Goal: Register for event/course

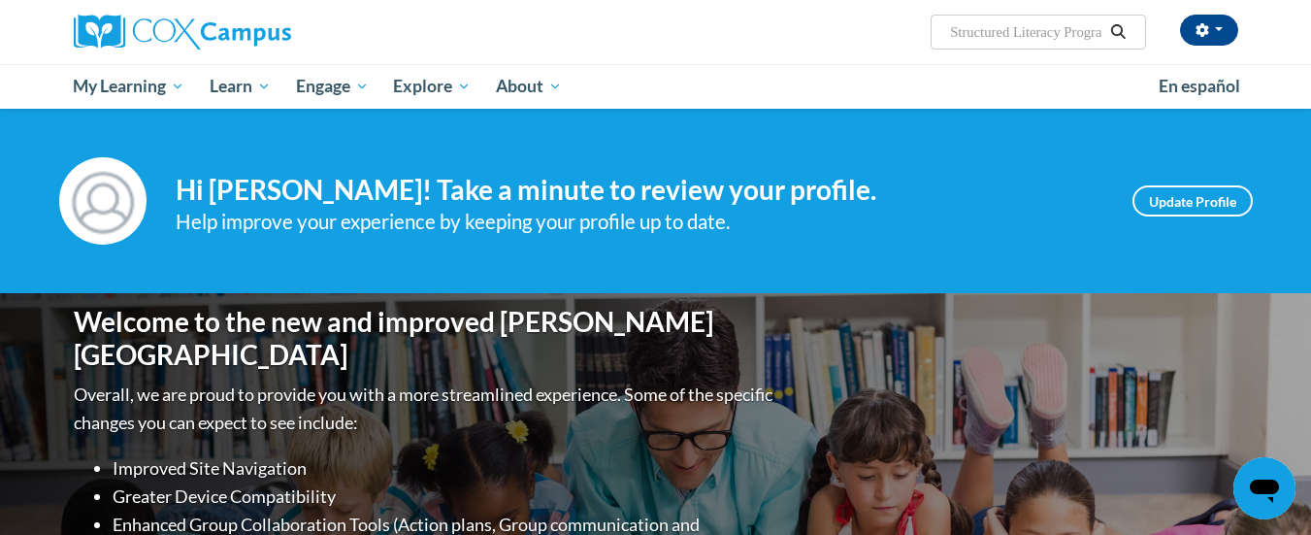
scroll to position [0, 29]
type input "Structured Literacy Program"
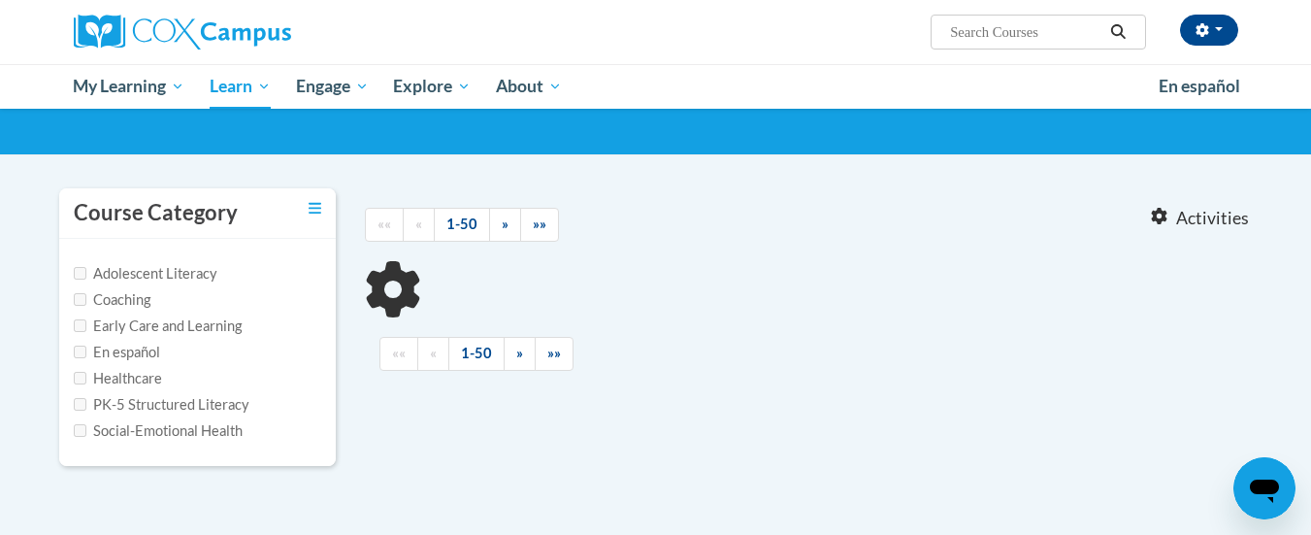
scroll to position [194, 0]
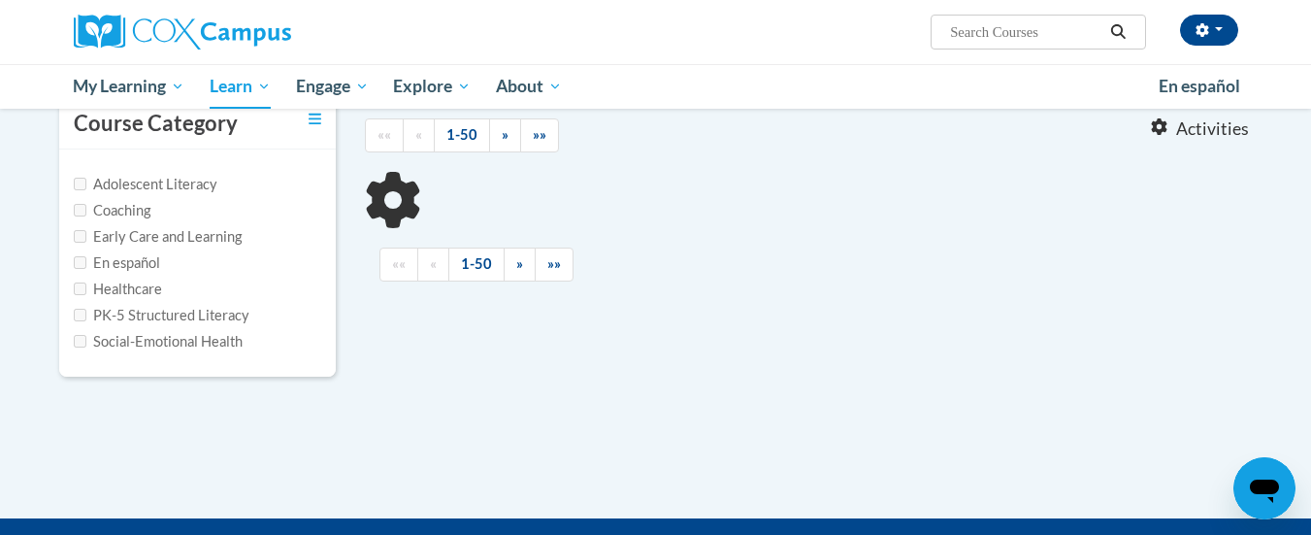
type input "Structured Literacy Program"
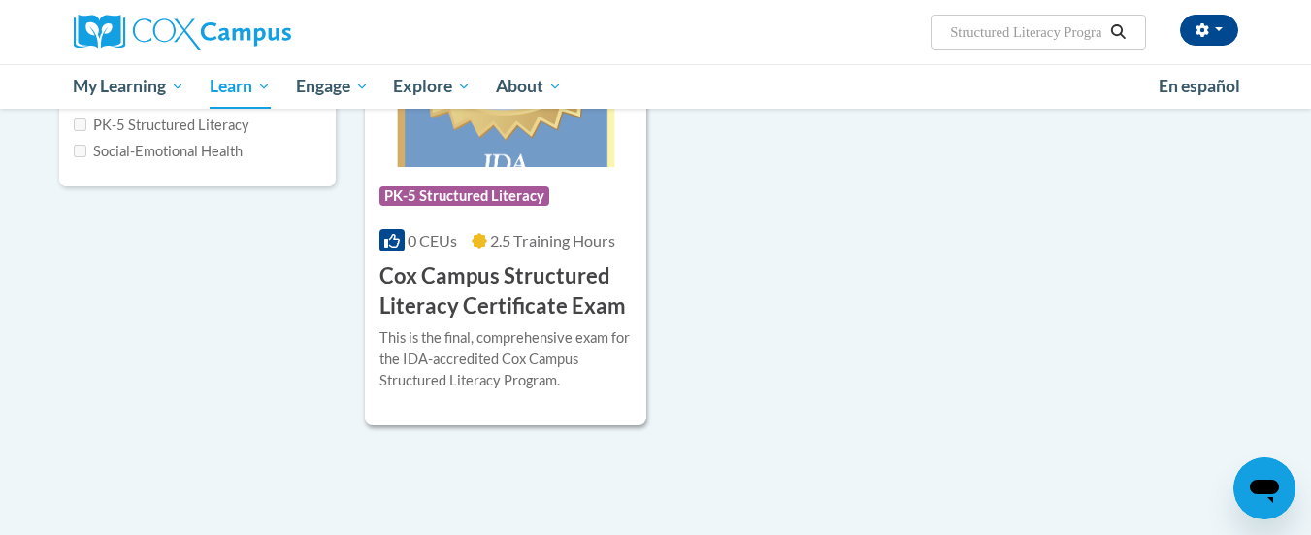
scroll to position [388, 0]
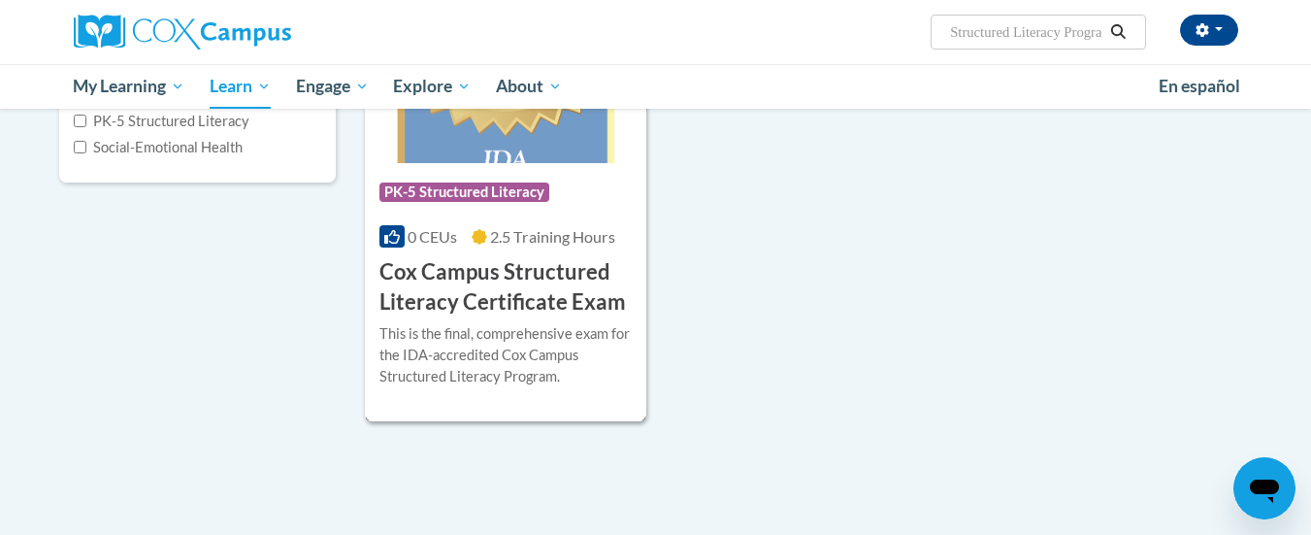
click at [545, 323] on div "This is the final, comprehensive exam for the IDA-accredited Cox Campus Structu…" at bounding box center [505, 355] width 253 height 64
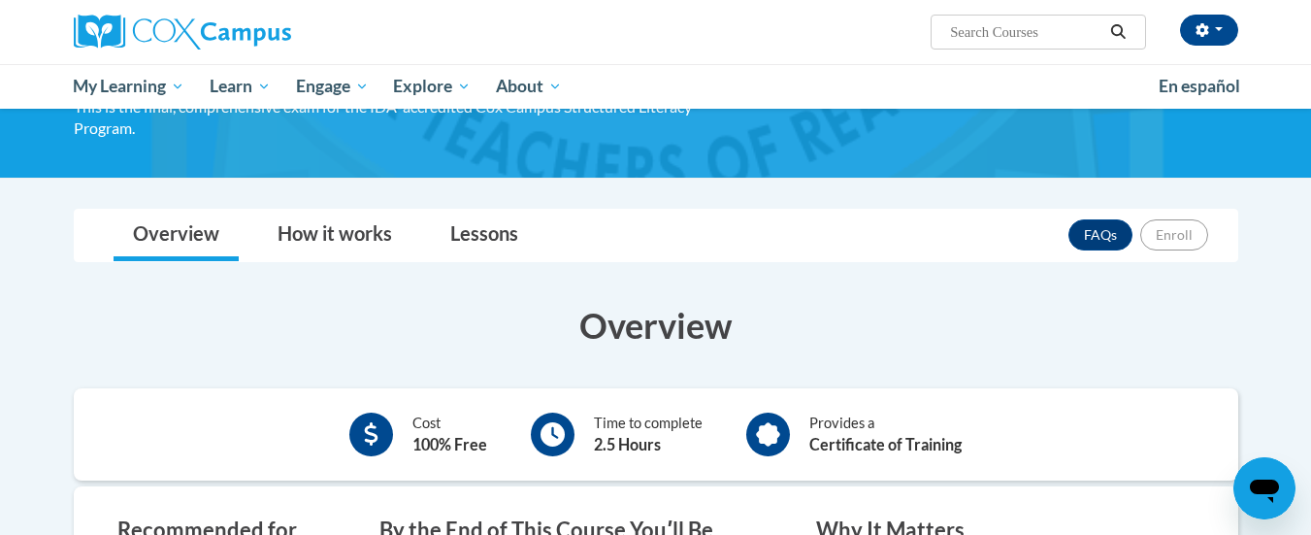
scroll to position [194, 0]
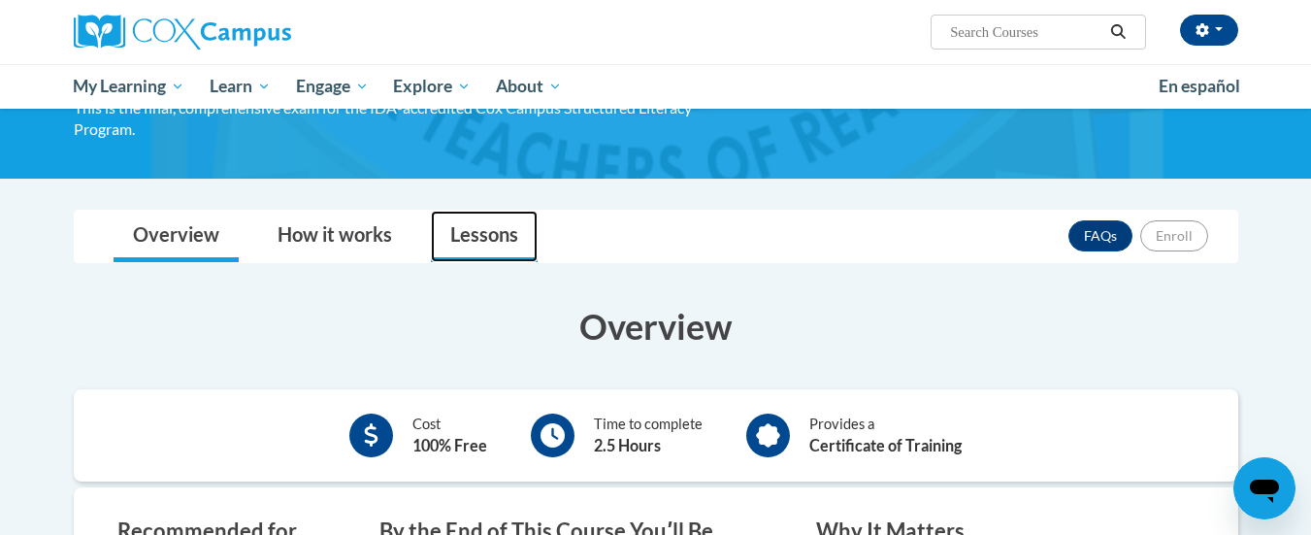
click at [493, 233] on link "Lessons" at bounding box center [484, 236] width 107 height 51
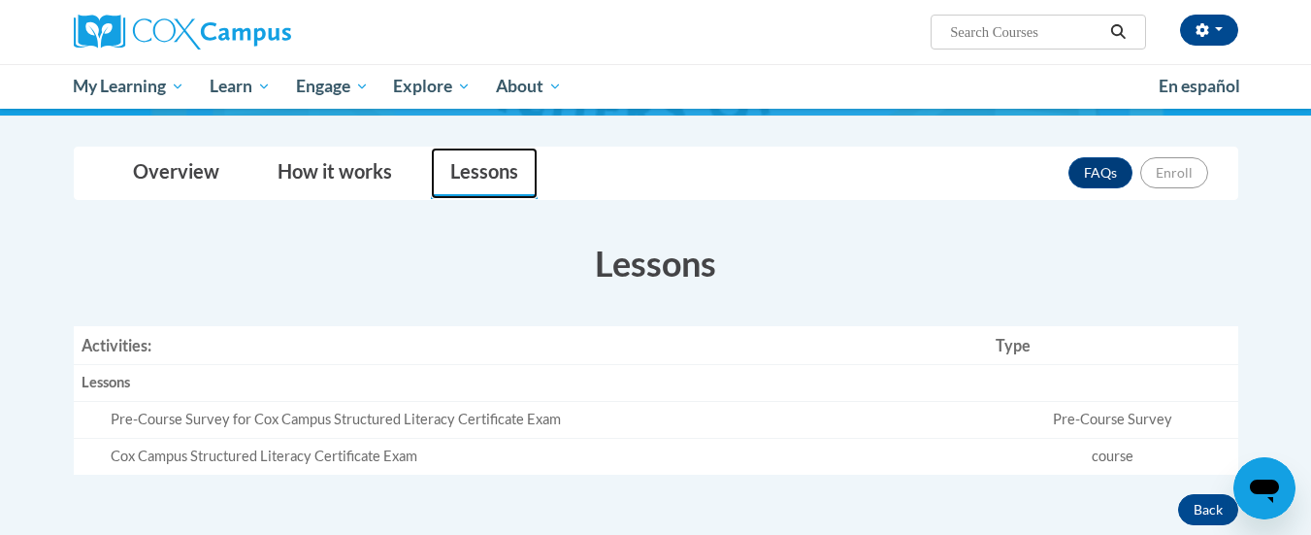
scroll to position [291, 0]
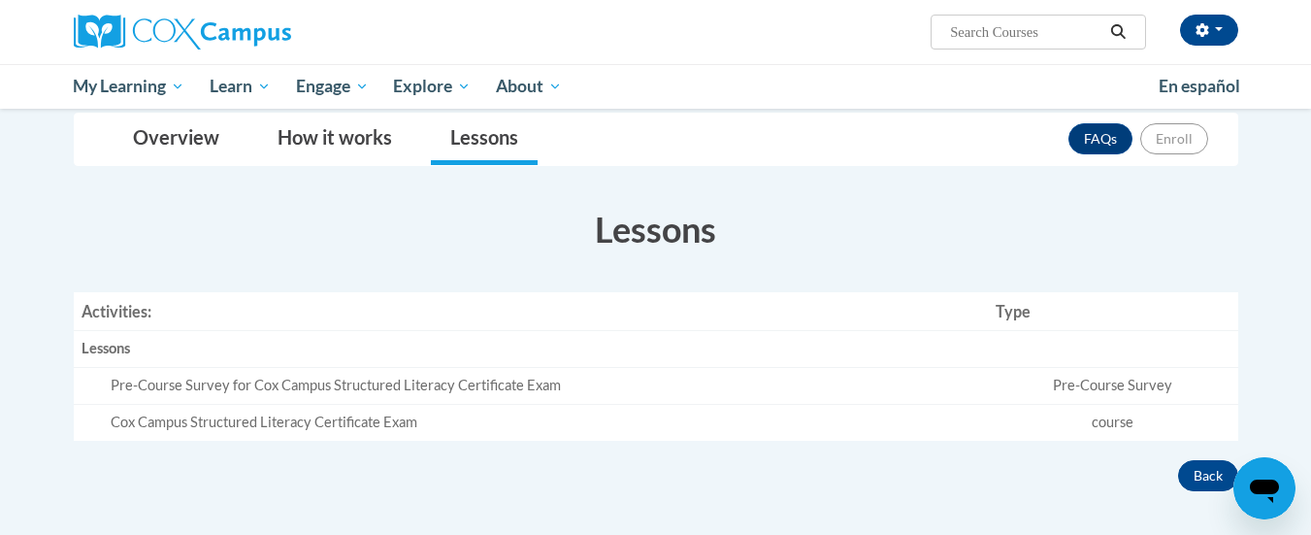
click at [381, 392] on div "Pre-Course Survey for Cox Campus Structured Literacy Certificate Exam" at bounding box center [546, 386] width 870 height 20
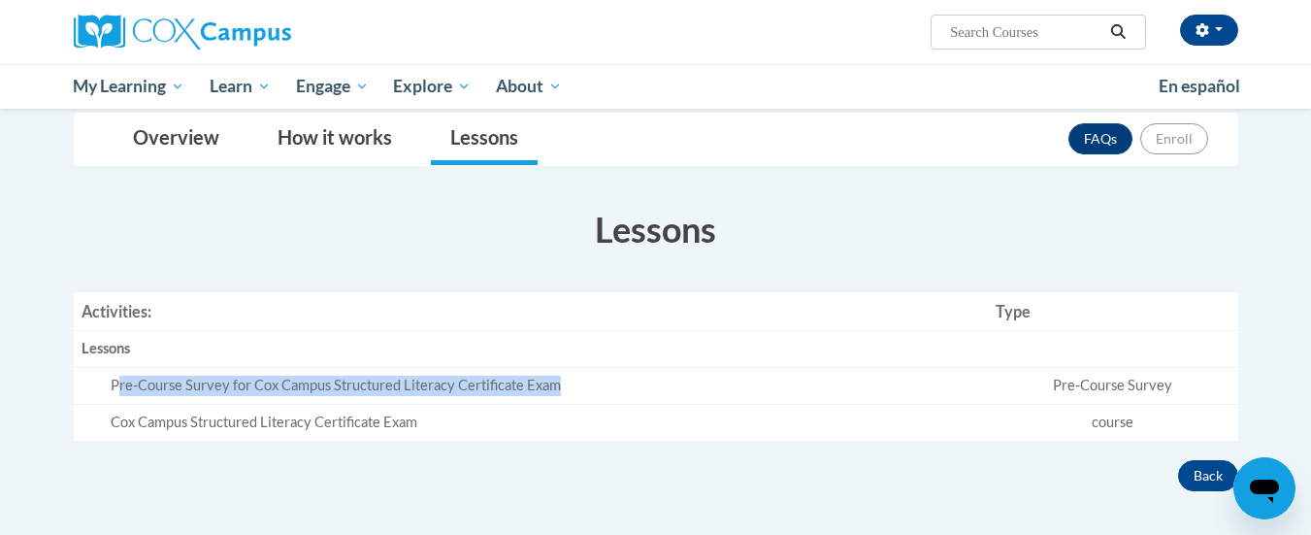
drag, startPoint x: 119, startPoint y: 386, endPoint x: 574, endPoint y: 398, distance: 455.2
click at [574, 398] on td "Pre-Course Survey for Cox Campus Structured Literacy Certificate Exam" at bounding box center [531, 386] width 915 height 37
click at [621, 400] on td "Pre-Course Survey for Cox Campus Structured Literacy Certificate Exam" at bounding box center [531, 386] width 915 height 37
drag, startPoint x: 181, startPoint y: 383, endPoint x: 617, endPoint y: 401, distance: 436.0
click at [617, 401] on td "Pre-Course Survey for Cox Campus Structured Literacy Certificate Exam" at bounding box center [531, 386] width 915 height 37
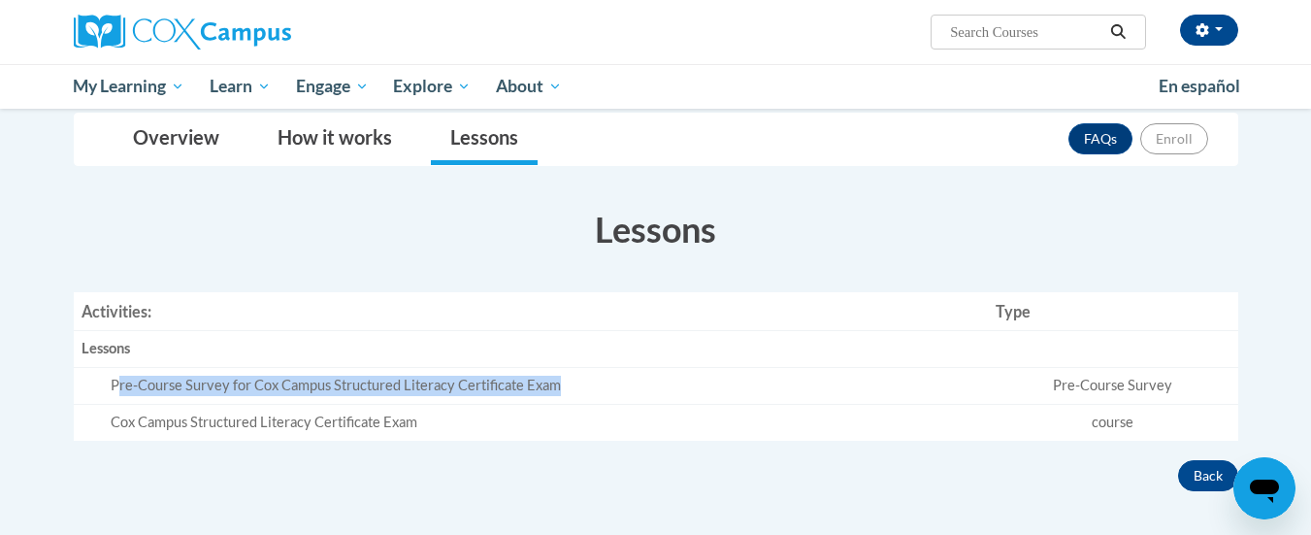
click at [674, 394] on div "Pre-Course Survey for Cox Campus Structured Literacy Certificate Exam" at bounding box center [546, 386] width 870 height 20
drag, startPoint x: 105, startPoint y: 383, endPoint x: 746, endPoint y: 389, distance: 641.4
click at [746, 389] on td "Pre-Course Survey for Cox Campus Structured Literacy Certificate Exam" at bounding box center [531, 386] width 915 height 37
copy div "Pre-Course Survey for Cox Campus Structured Literacy Certificate Exam"
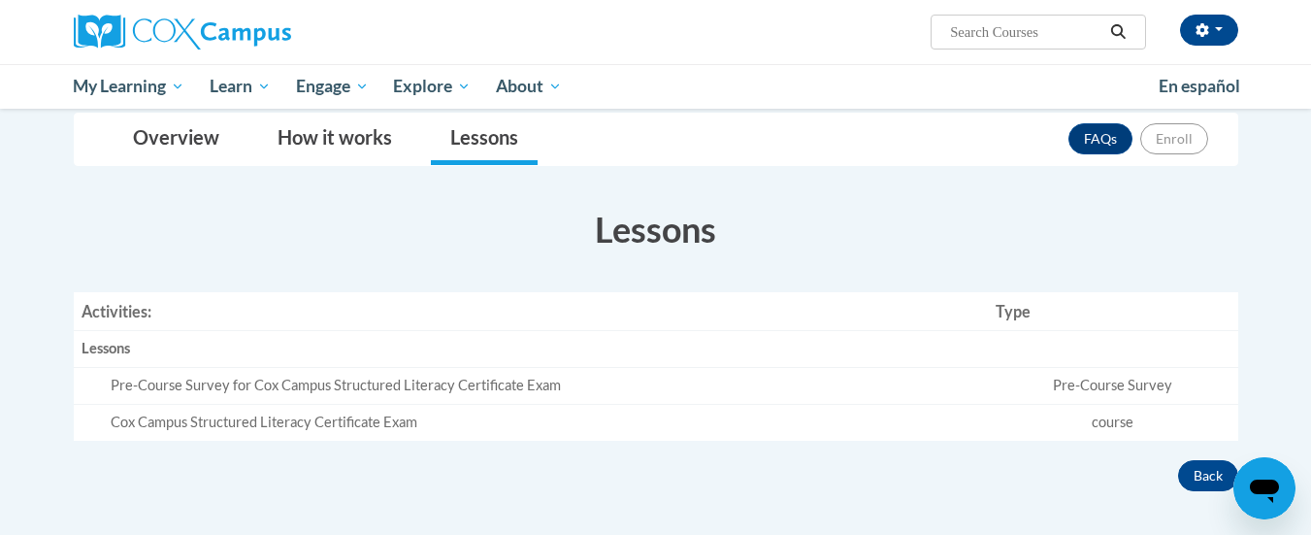
paste input "Pre-Course Survey for Cox Campus Structured Literacy Certificate Exam"
type input "Pre-Course Survey for Cox Campus Structured Literacy Certificate Exam"
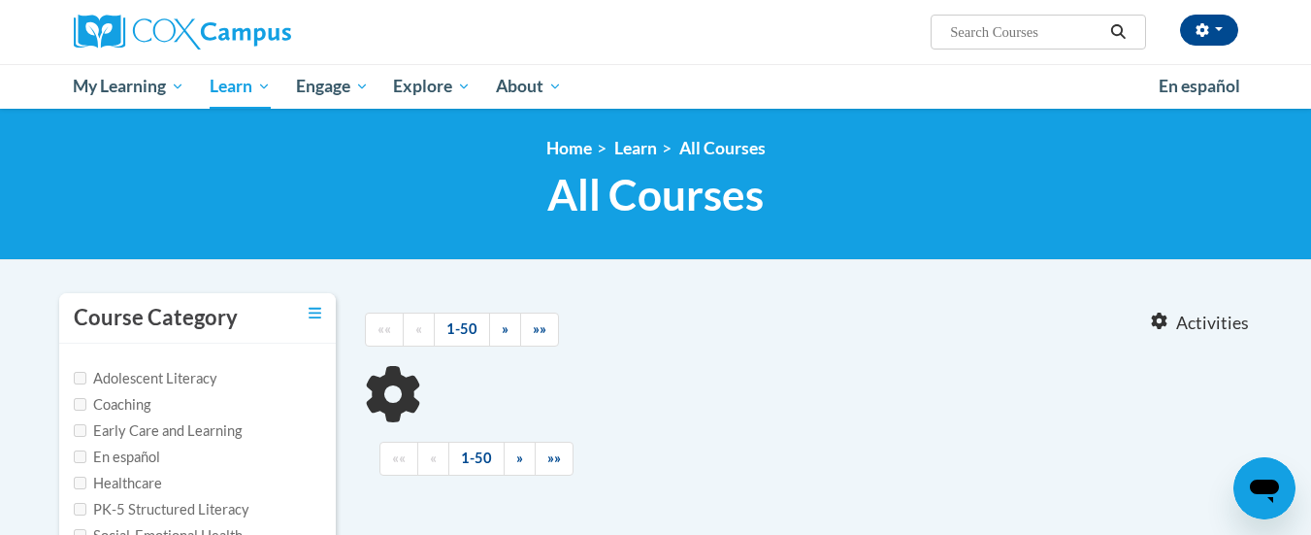
type input "Pre-Course Survey for Cox Campus Structured Literacy Certificate Exam"
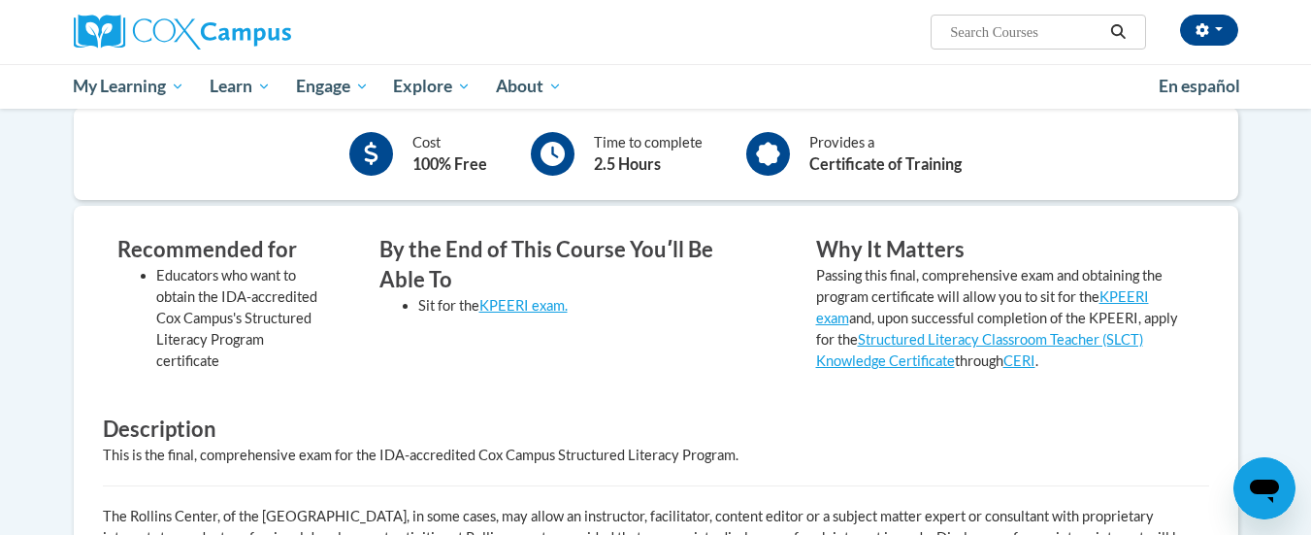
scroll to position [485, 0]
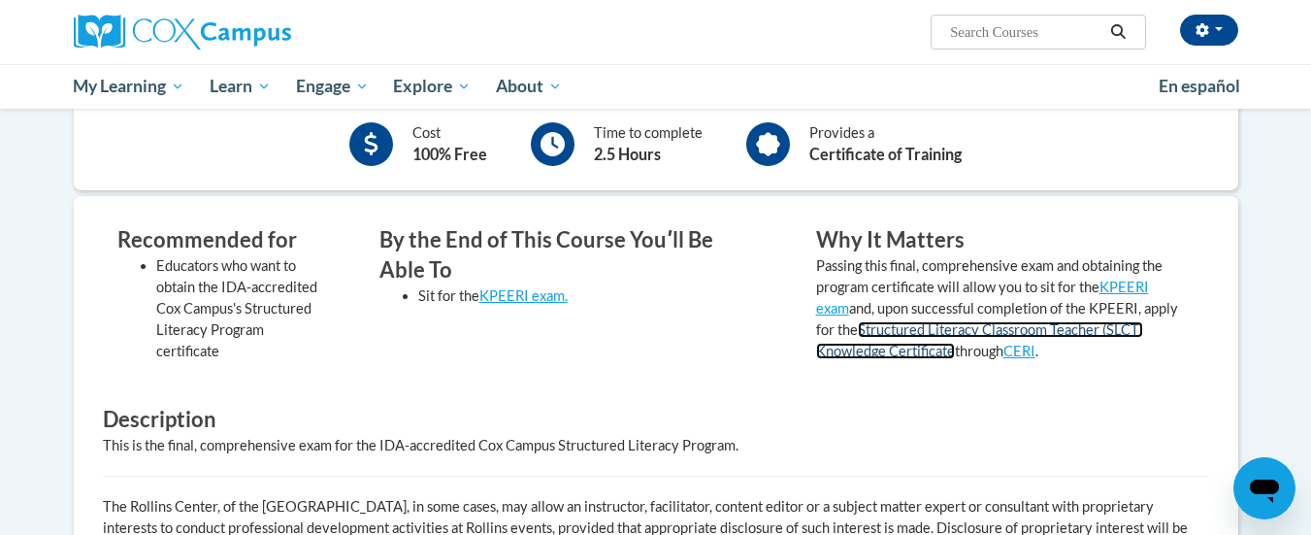
click at [1013, 322] on link "Structured Literacy Classroom Teacher (SLCT) Knowledge Certificate" at bounding box center [979, 340] width 327 height 38
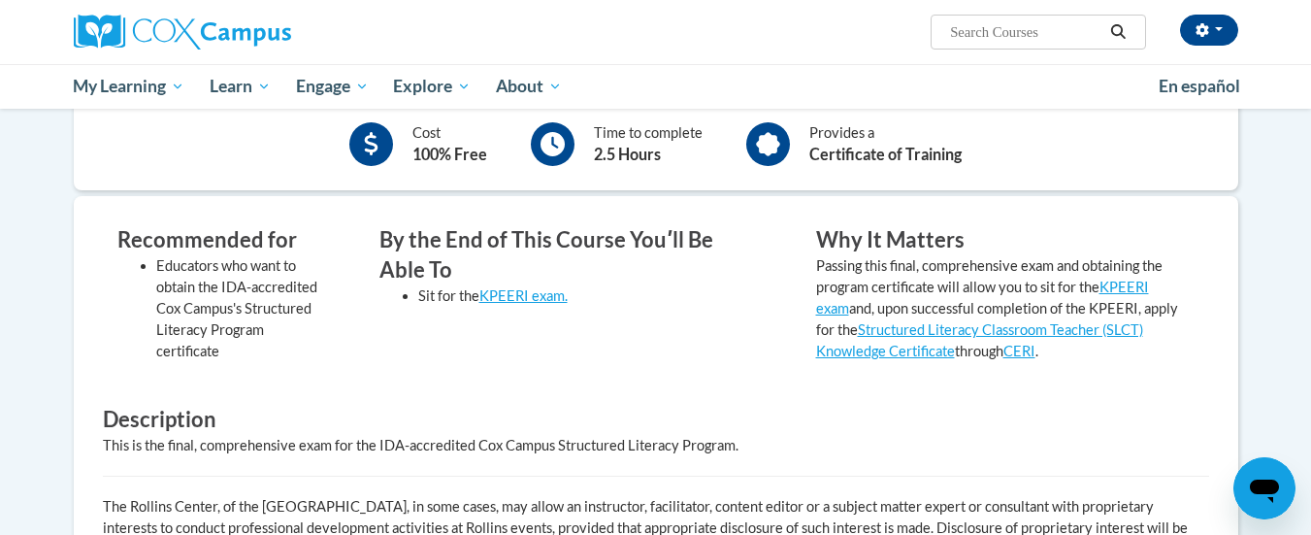
click at [744, 147] on div "Provides a Certificate of Training" at bounding box center [854, 143] width 245 height 53
click at [762, 141] on icon at bounding box center [768, 144] width 24 height 24
click at [763, 142] on icon at bounding box center [768, 144] width 24 height 24
click at [851, 134] on div "Provides a Certificate of Training" at bounding box center [885, 144] width 152 height 44
click at [855, 156] on b "Certificate of Training" at bounding box center [885, 154] width 152 height 18
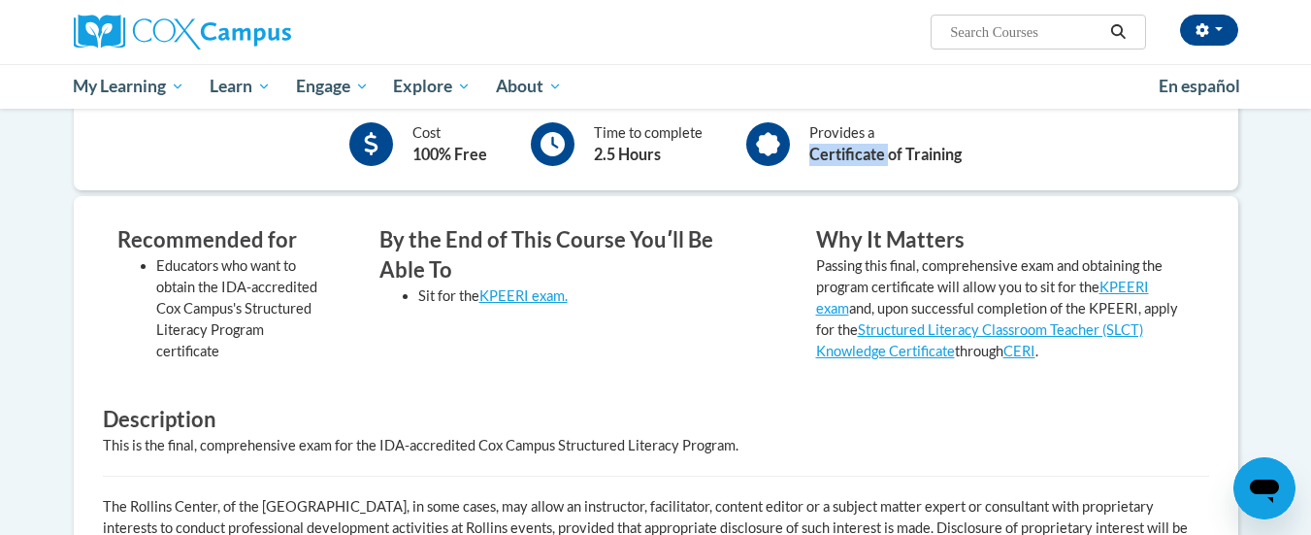
click at [855, 157] on b "Certificate of Training" at bounding box center [885, 154] width 152 height 18
click at [627, 153] on b "2.5 Hours" at bounding box center [627, 154] width 67 height 18
click at [552, 140] on icon at bounding box center [552, 144] width 24 height 24
click at [435, 139] on div "Cost 100% Free" at bounding box center [449, 144] width 75 height 44
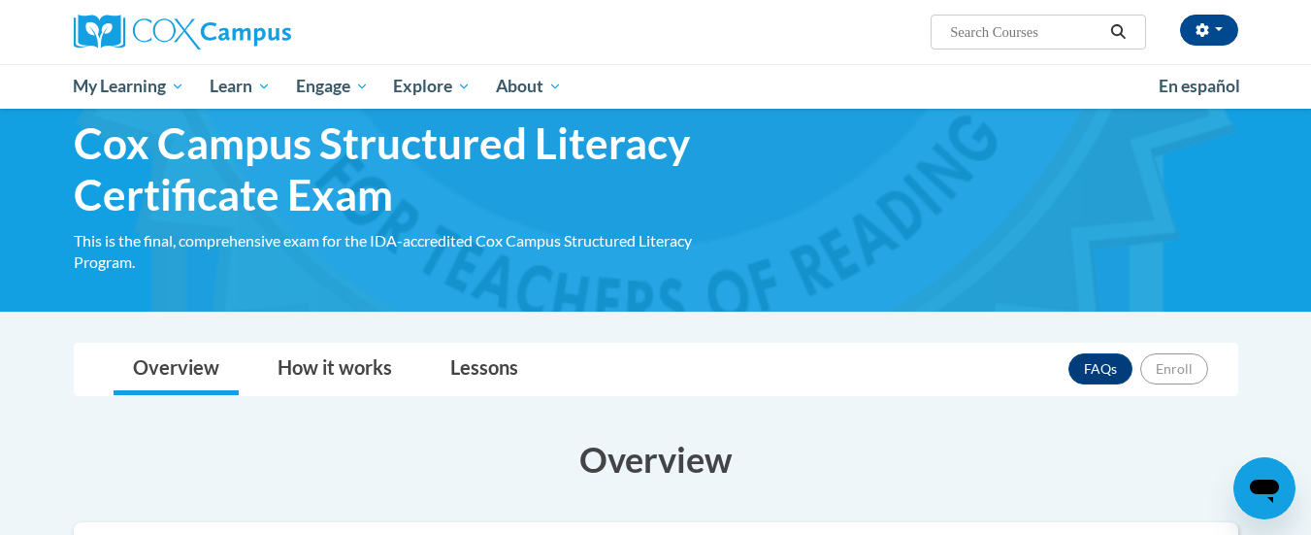
scroll to position [0, 0]
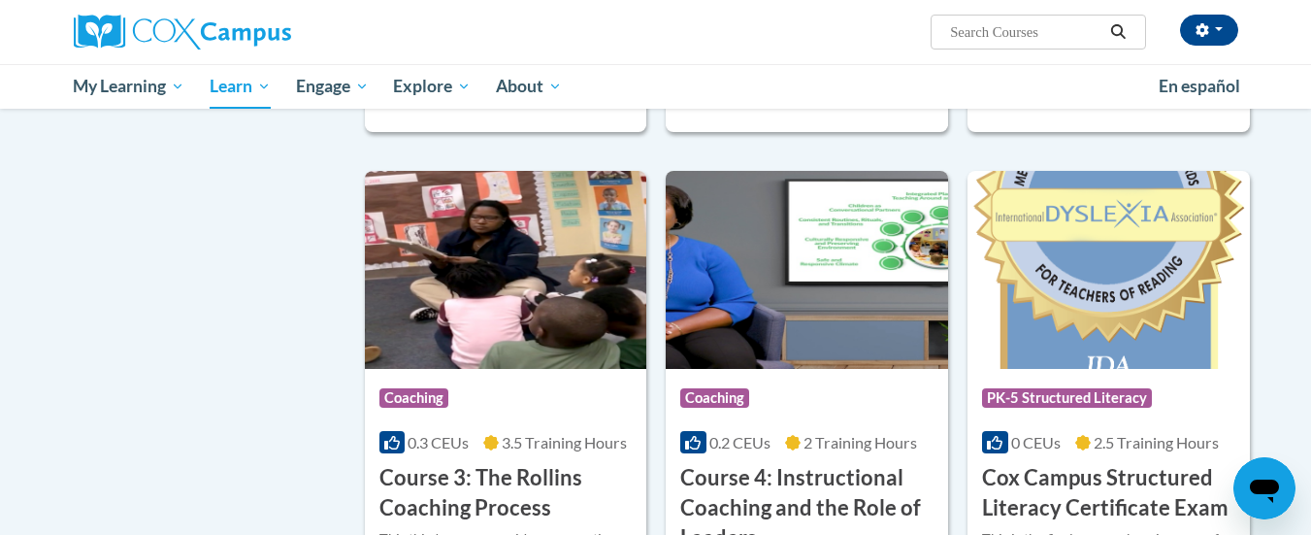
scroll to position [1455, 0]
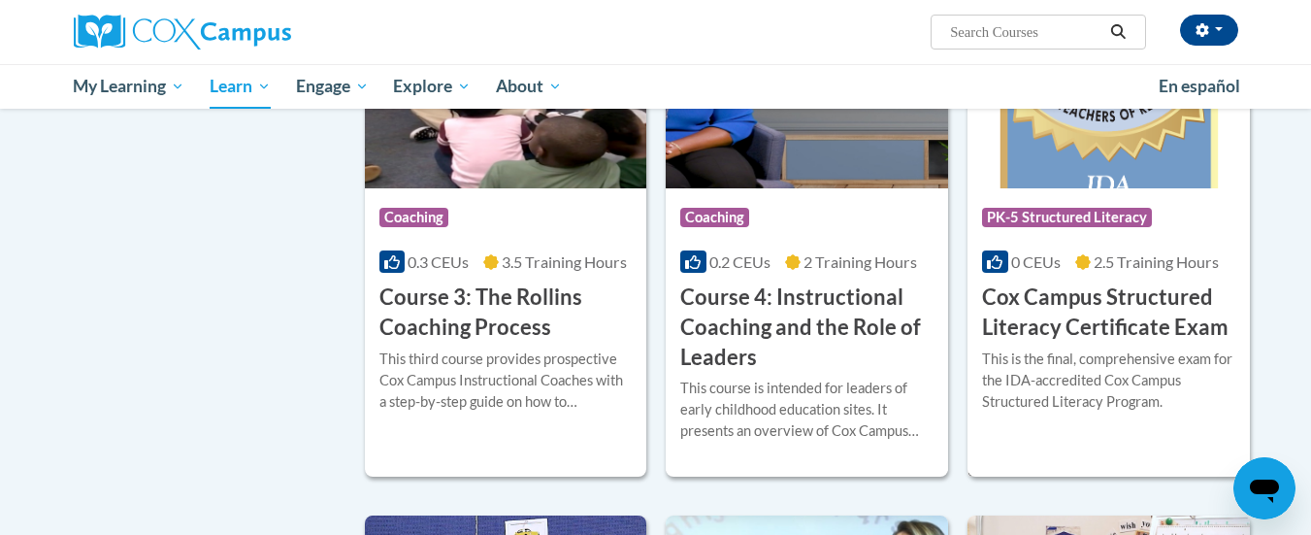
click at [1074, 180] on img at bounding box center [1108, 89] width 282 height 198
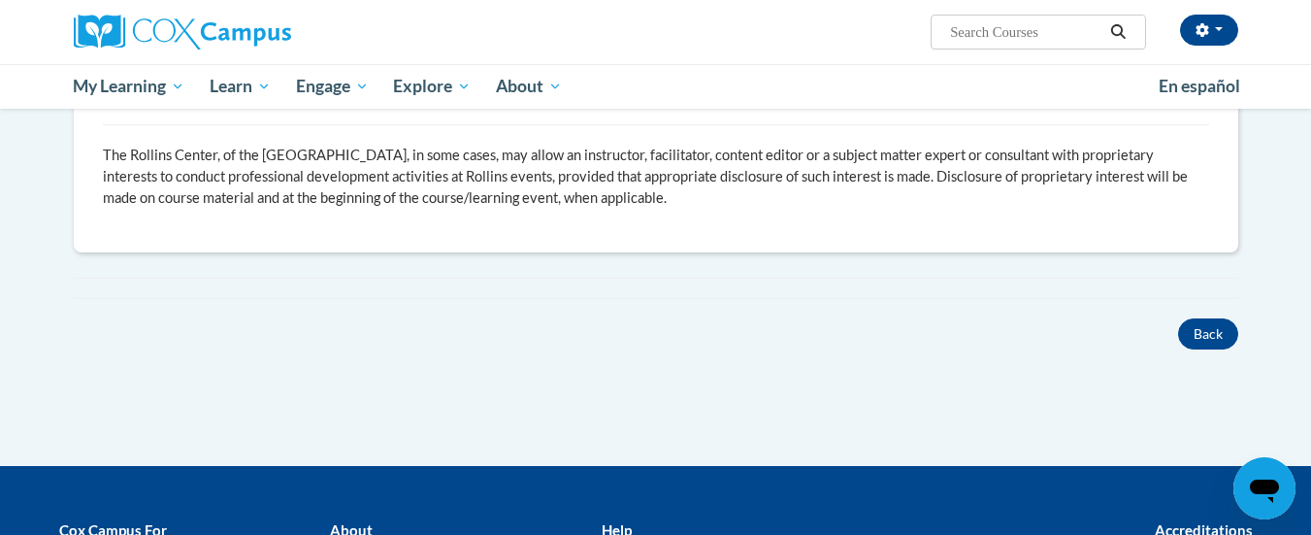
scroll to position [873, 0]
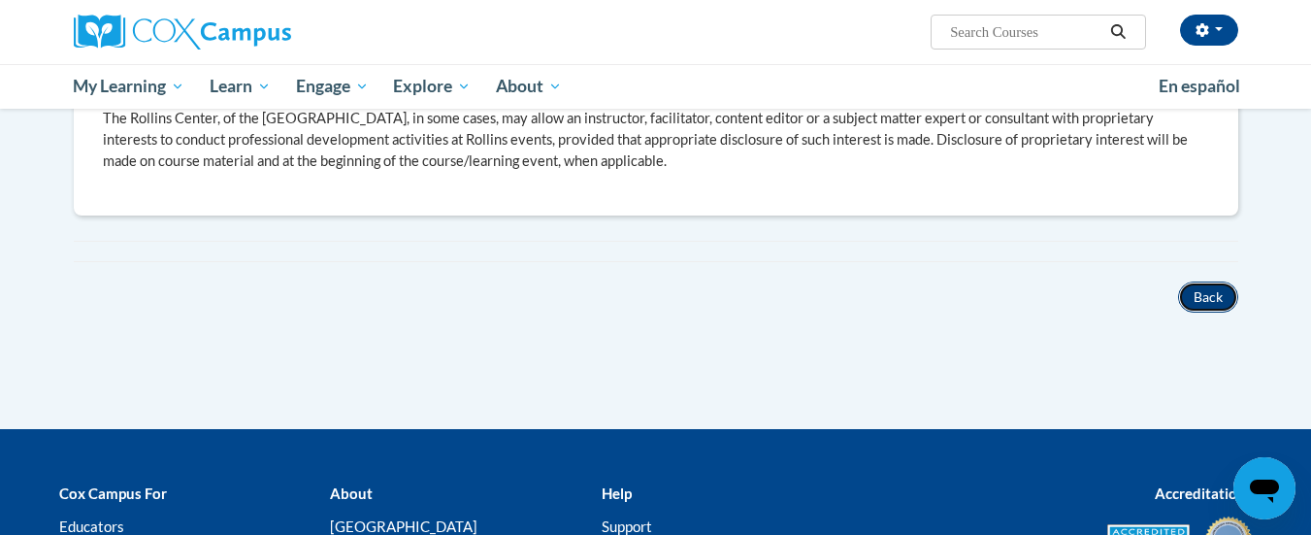
click at [1217, 287] on button "Back" at bounding box center [1208, 296] width 60 height 31
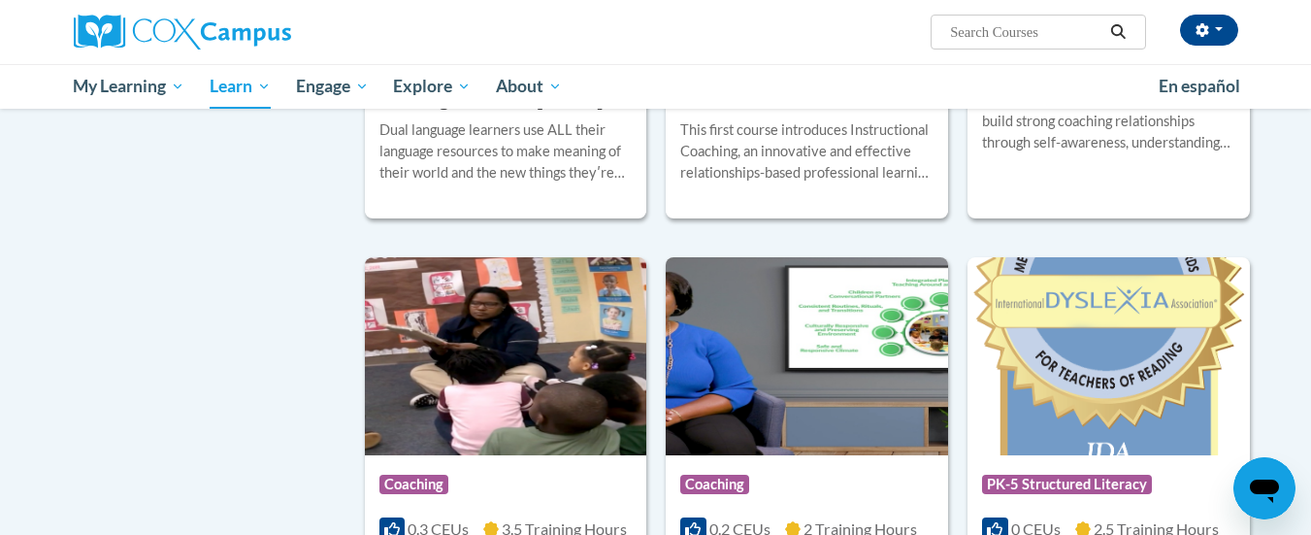
scroll to position [1176, 0]
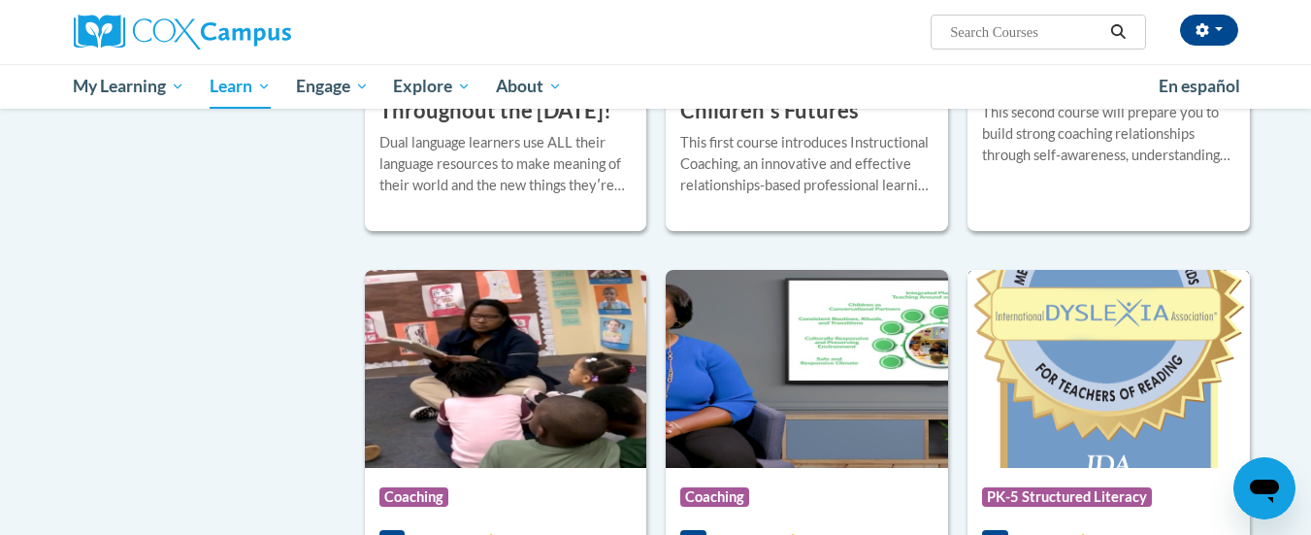
click at [1128, 357] on img at bounding box center [1108, 369] width 282 height 198
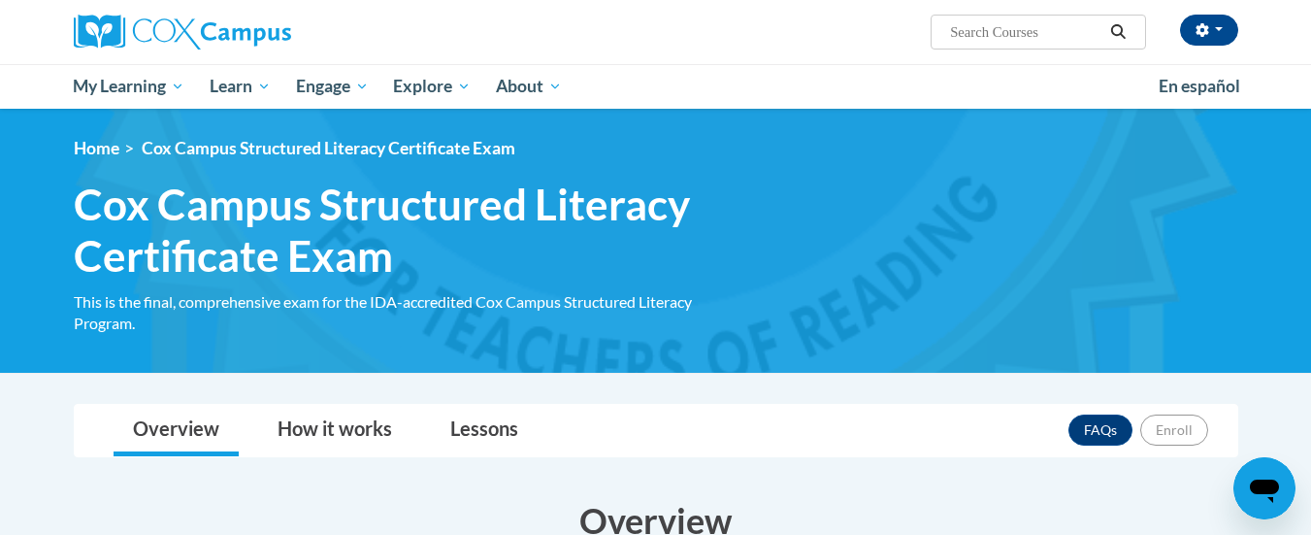
click at [346, 133] on img at bounding box center [655, 241] width 1311 height 264
click at [354, 147] on span "Cox Campus Structured Literacy Certificate Exam" at bounding box center [329, 148] width 374 height 20
click at [286, 304] on div "This is the final, comprehensive exam for the IDA-accredited Cox Campus Structu…" at bounding box center [409, 312] width 670 height 43
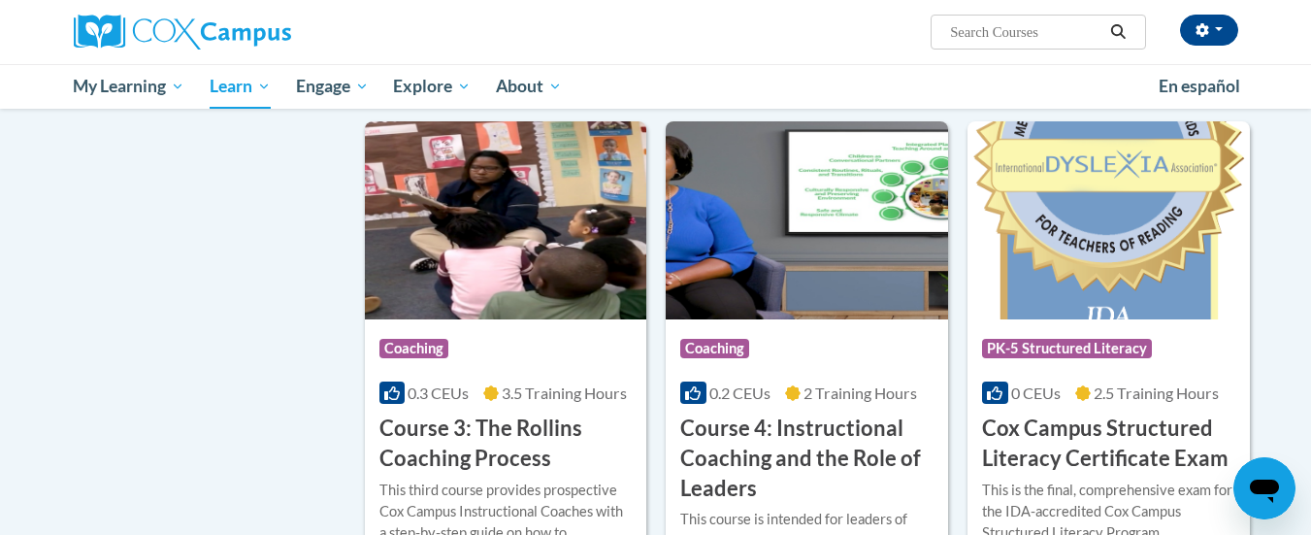
scroll to position [1370, 0]
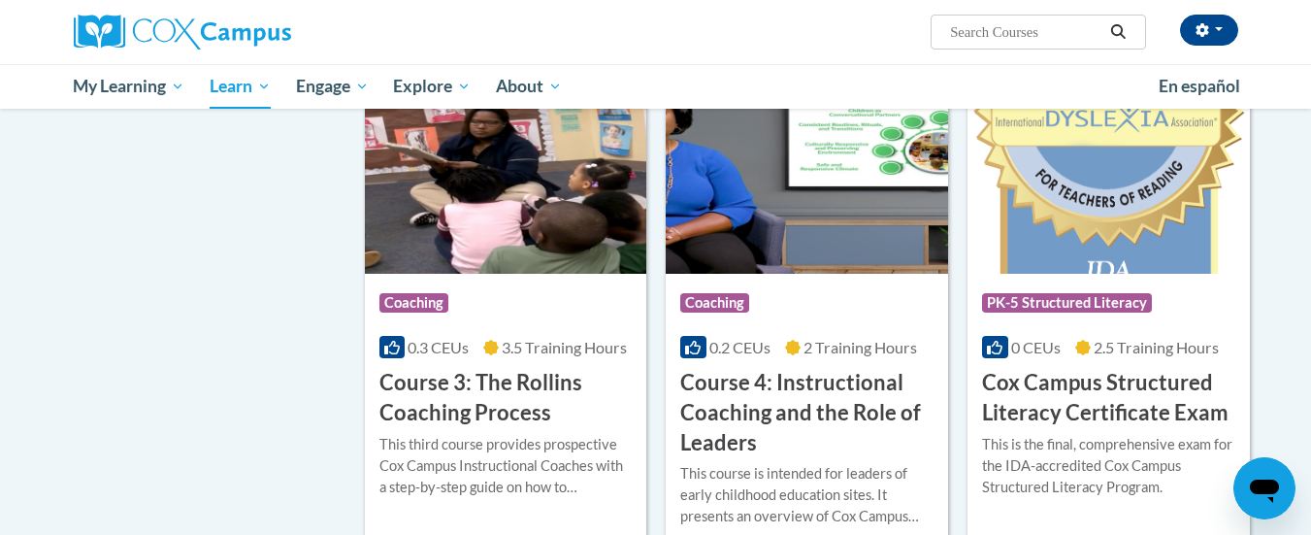
click at [1073, 169] on img at bounding box center [1108, 175] width 282 height 198
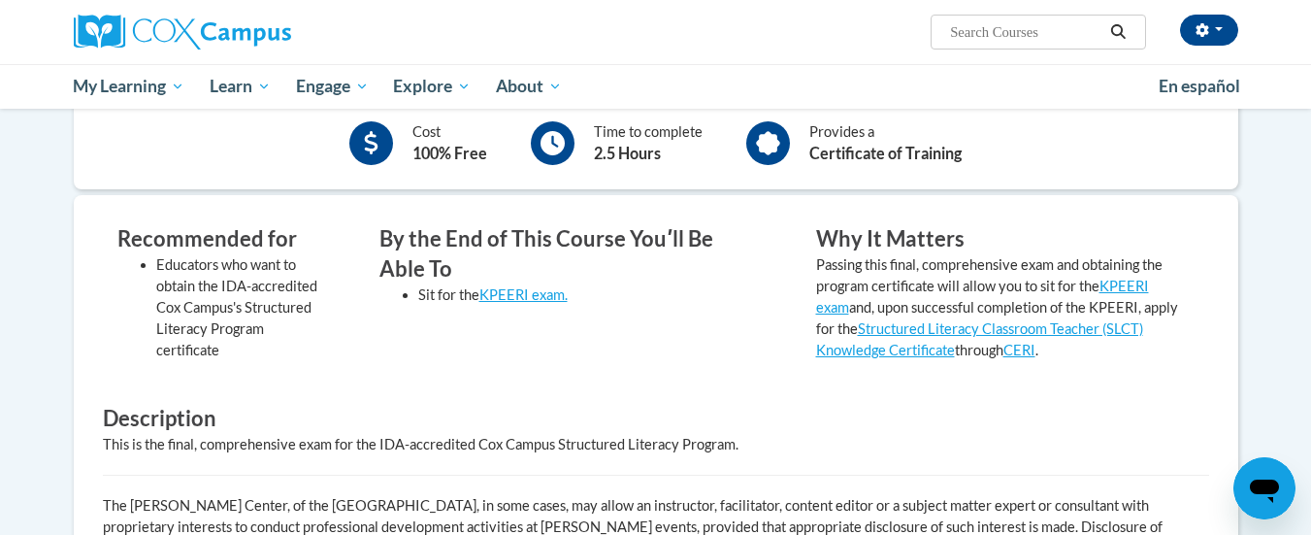
scroll to position [485, 0]
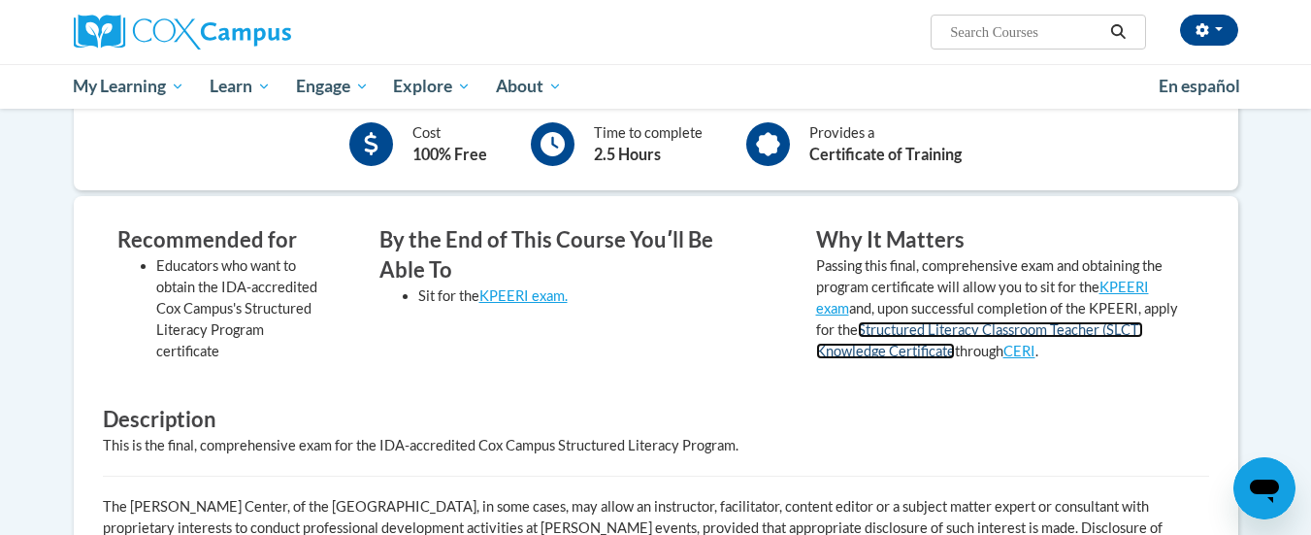
click at [1142, 328] on link "Structured Literacy Classroom Teacher (SLCT) Knowledge Certificate" at bounding box center [979, 340] width 327 height 38
